Goal: Task Accomplishment & Management: Manage account settings

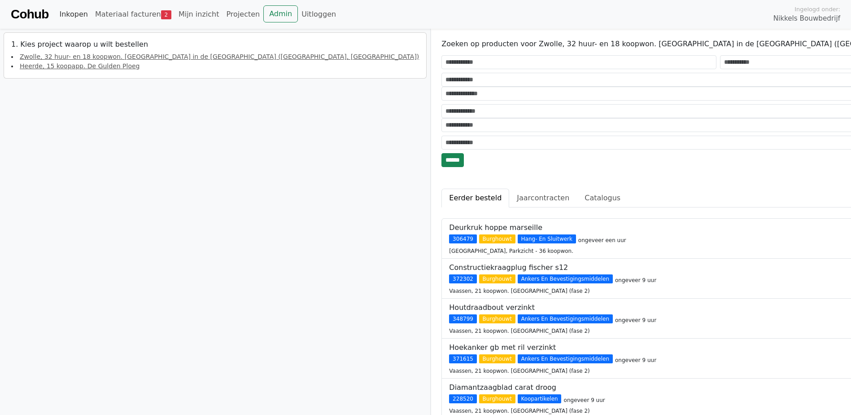
click at [71, 14] on link "Inkopen" at bounding box center [73, 14] width 35 height 18
click at [95, 60] on link "Zwolle, 32 huur- en 18 koopwon. Veecatenhof in de Tippe (Knarrenhof, SWZ)" at bounding box center [219, 56] width 399 height 7
click at [185, 16] on link "Mijn inzicht" at bounding box center [199, 14] width 48 height 18
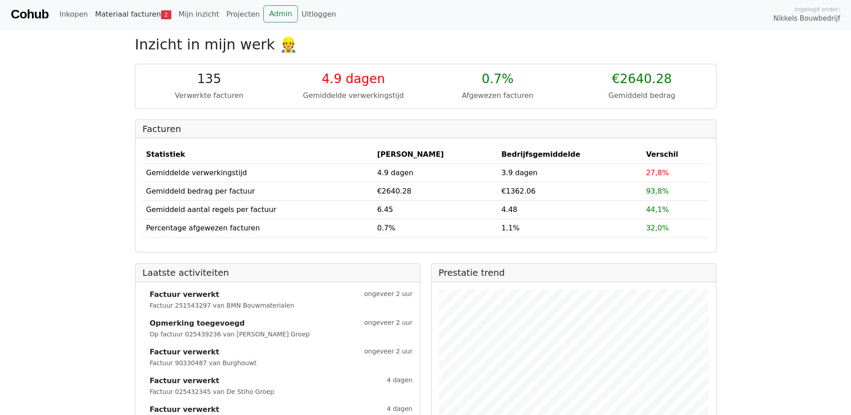
click at [124, 13] on link "Materiaal facturen 2" at bounding box center [133, 14] width 83 height 18
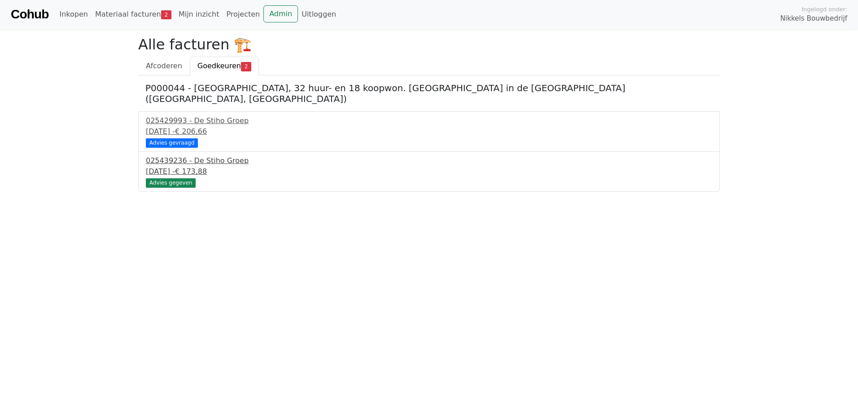
click at [183, 166] on div "[DATE] - € 173,88" at bounding box center [429, 171] width 566 height 11
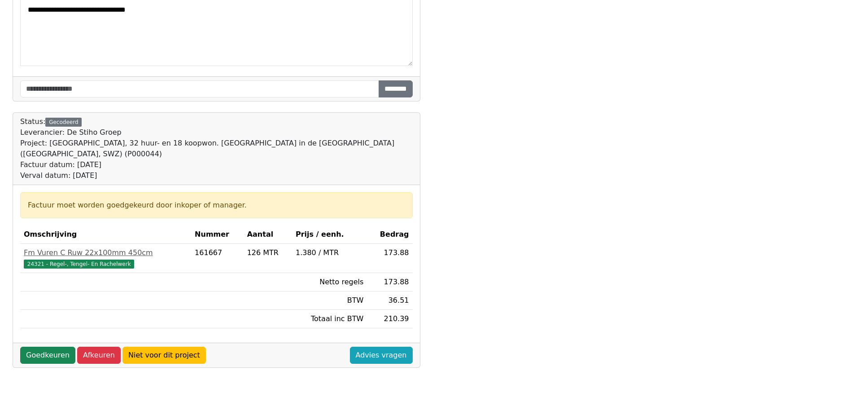
scroll to position [269, 0]
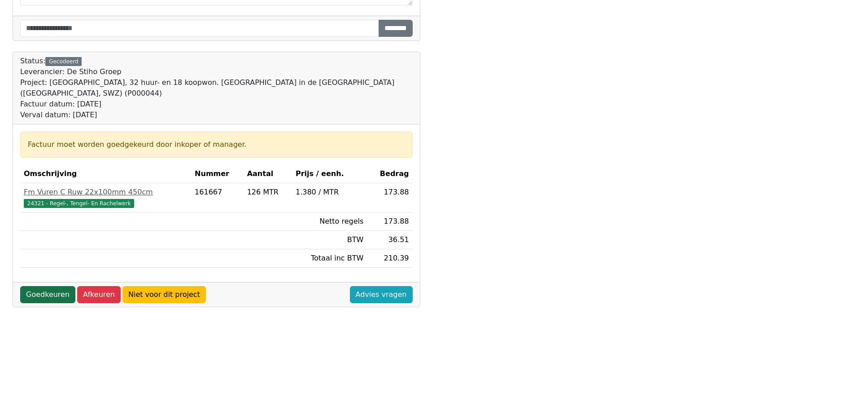
click at [47, 286] on link "Goedkeuren" at bounding box center [47, 294] width 55 height 17
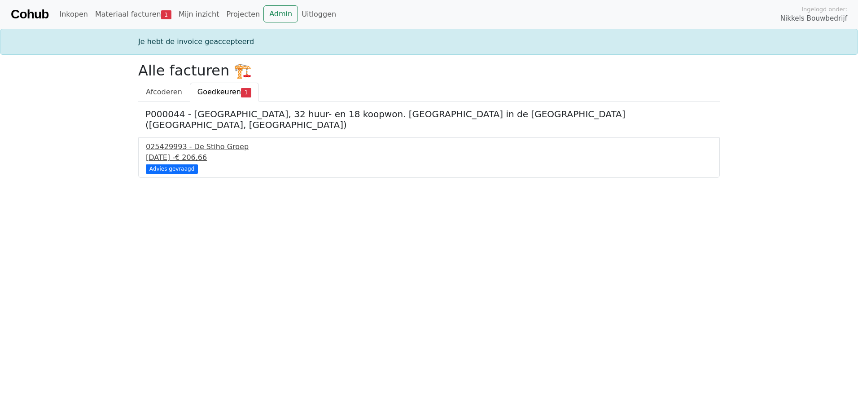
click at [200, 141] on div "025429993 - De Stiho Groep" at bounding box center [429, 146] width 566 height 11
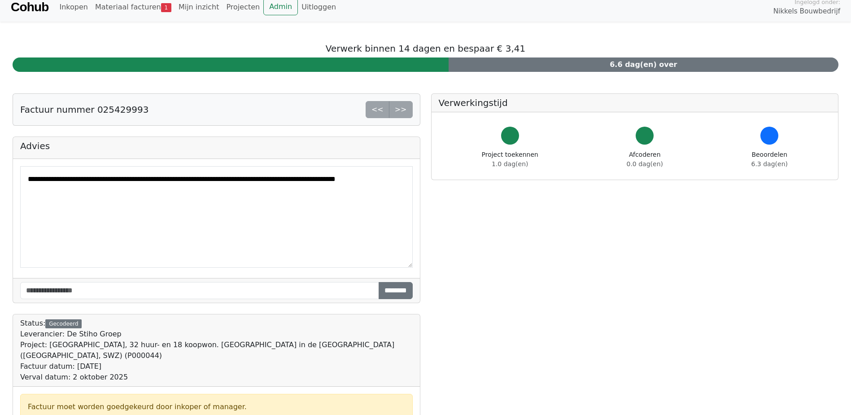
scroll to position [224, 0]
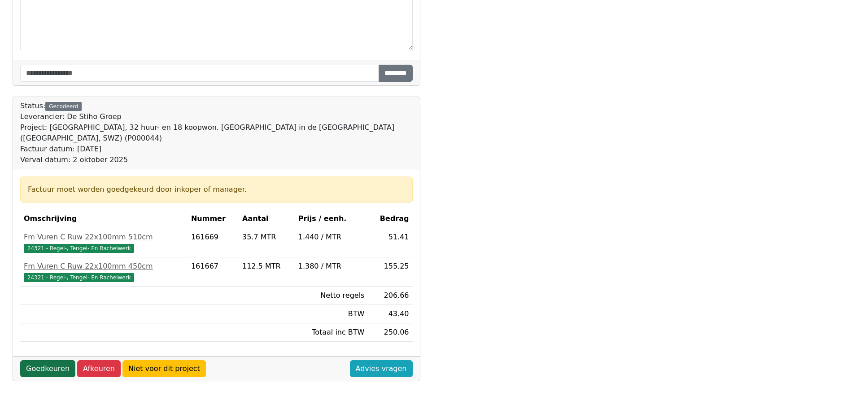
click at [46, 360] on link "Goedkeuren" at bounding box center [47, 368] width 55 height 17
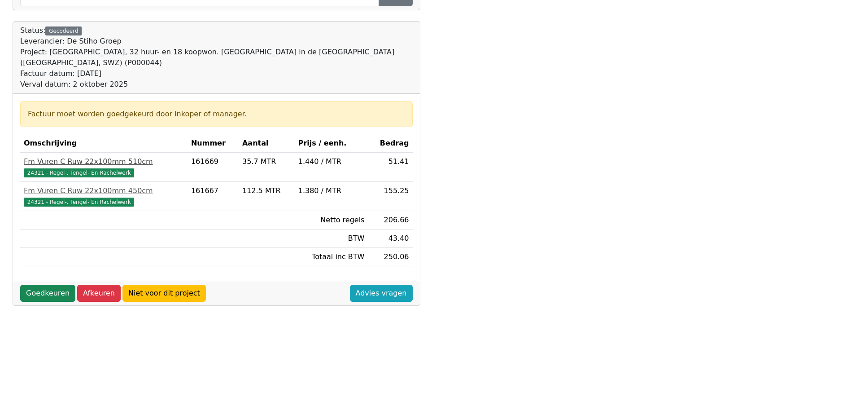
scroll to position [301, 0]
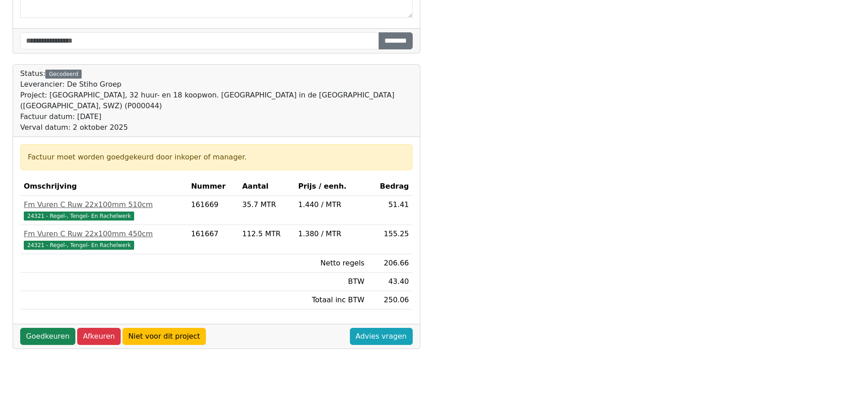
scroll to position [301, 0]
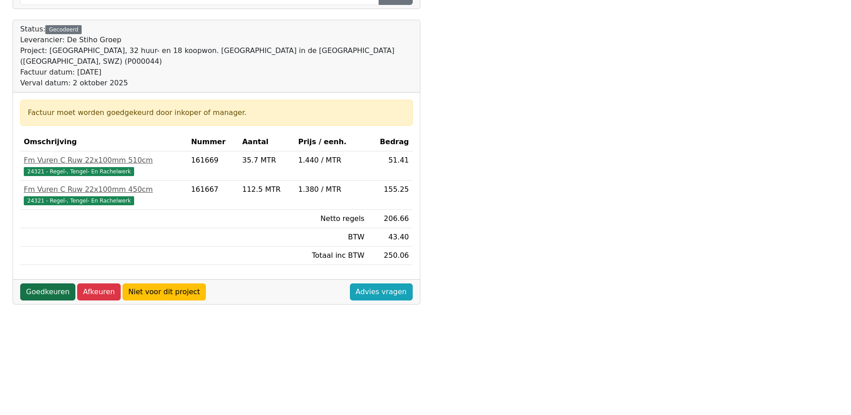
click at [49, 285] on link "Goedkeuren" at bounding box center [47, 291] width 55 height 17
